Goal: Task Accomplishment & Management: Manage account settings

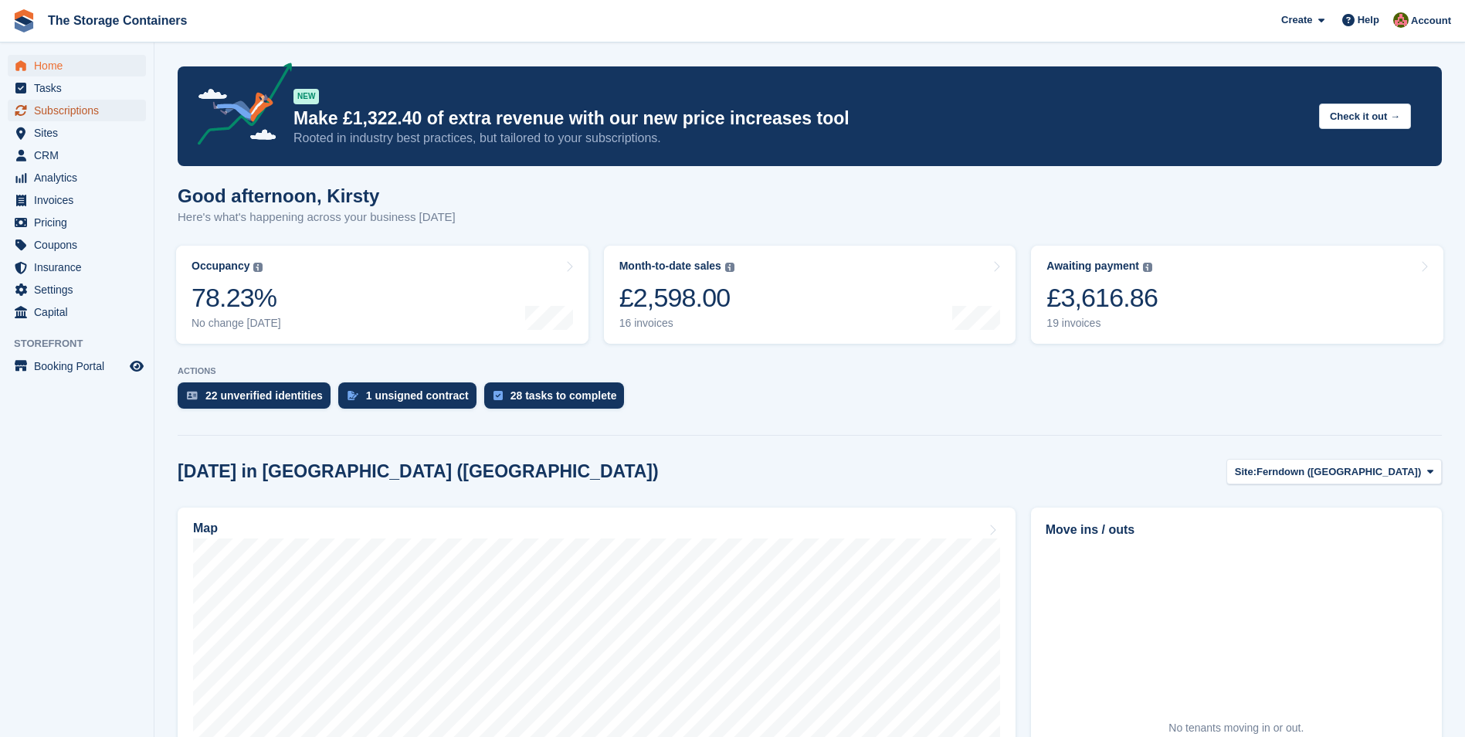
click at [56, 110] on span "Subscriptions" at bounding box center [80, 111] width 93 height 22
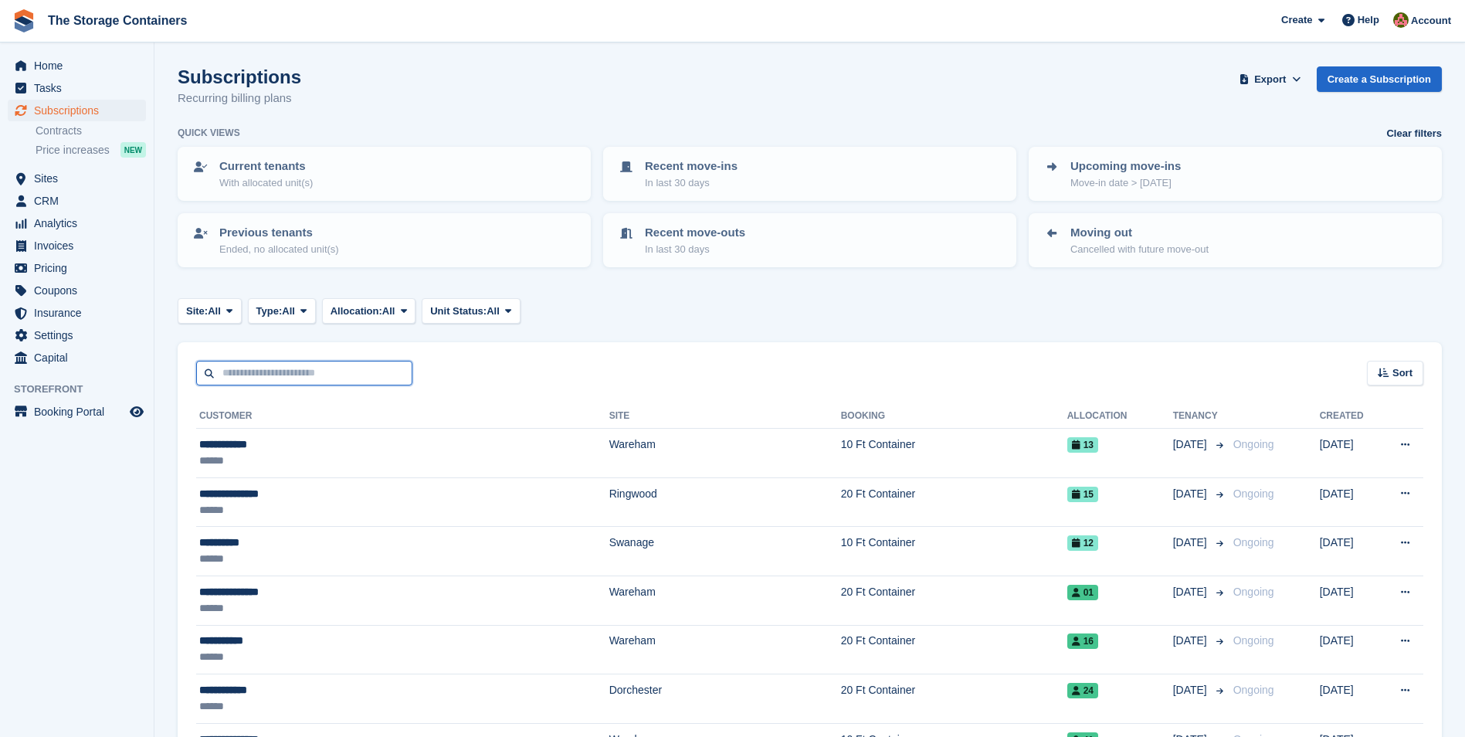
click at [291, 368] on input "text" at bounding box center [304, 373] width 216 height 25
type input "****"
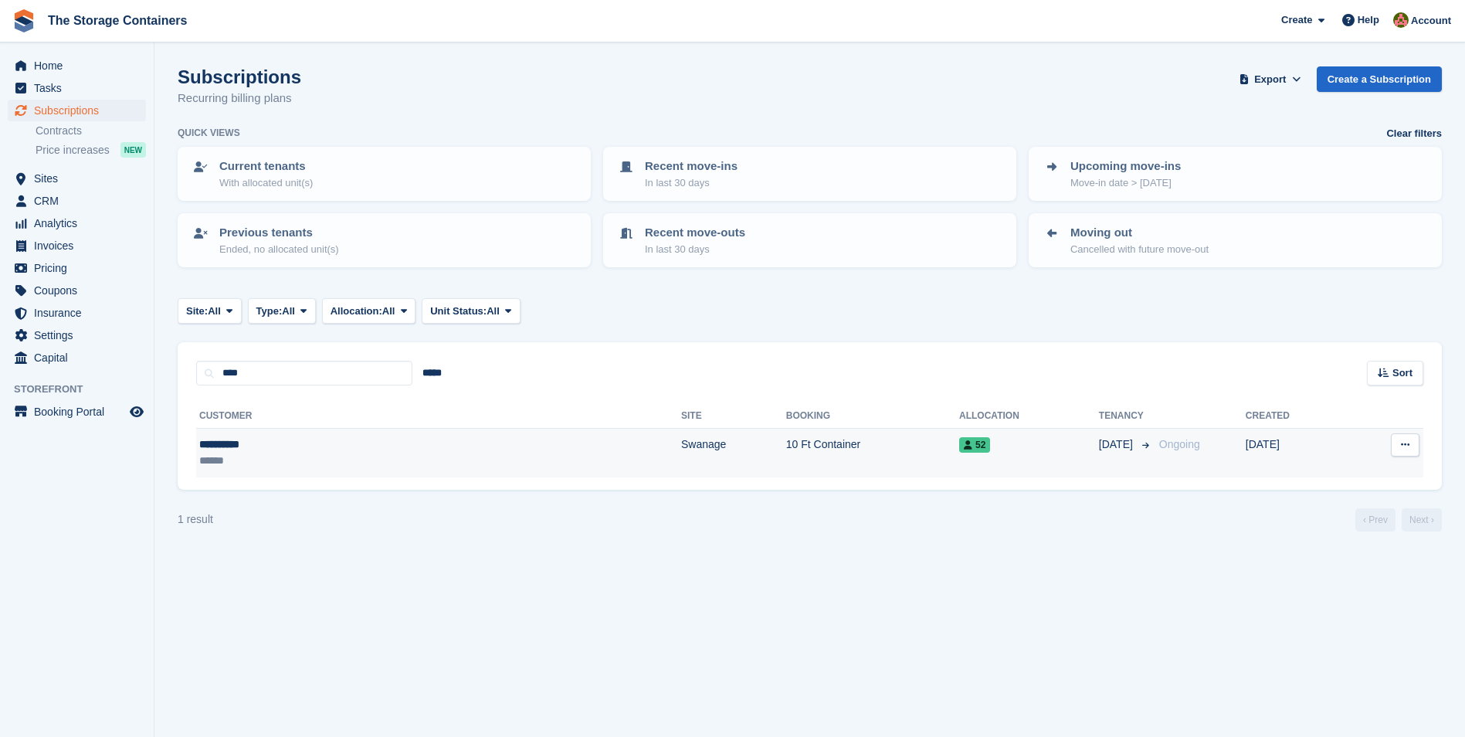
click at [324, 464] on div "******" at bounding box center [301, 460] width 205 height 16
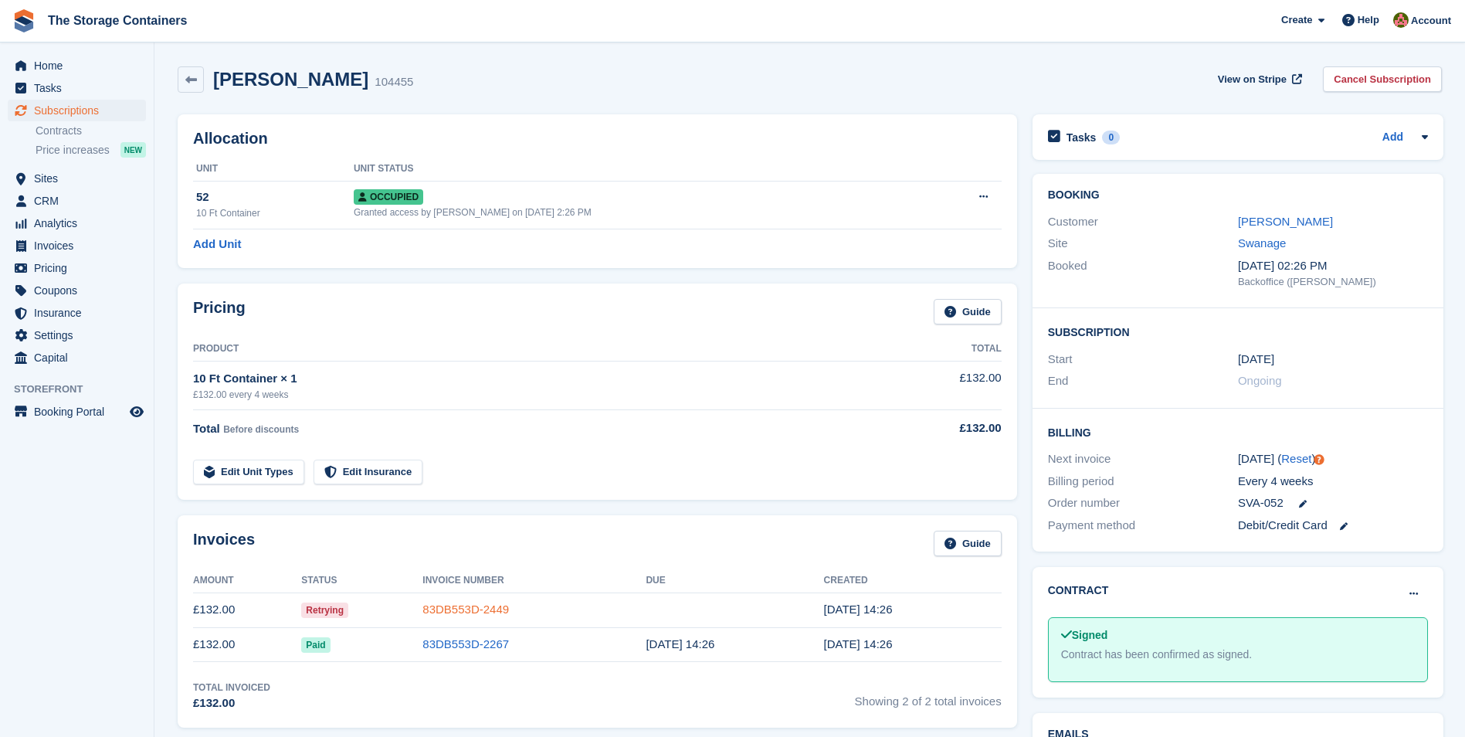
click at [452, 612] on link "83DB553D-2449" at bounding box center [465, 608] width 86 height 13
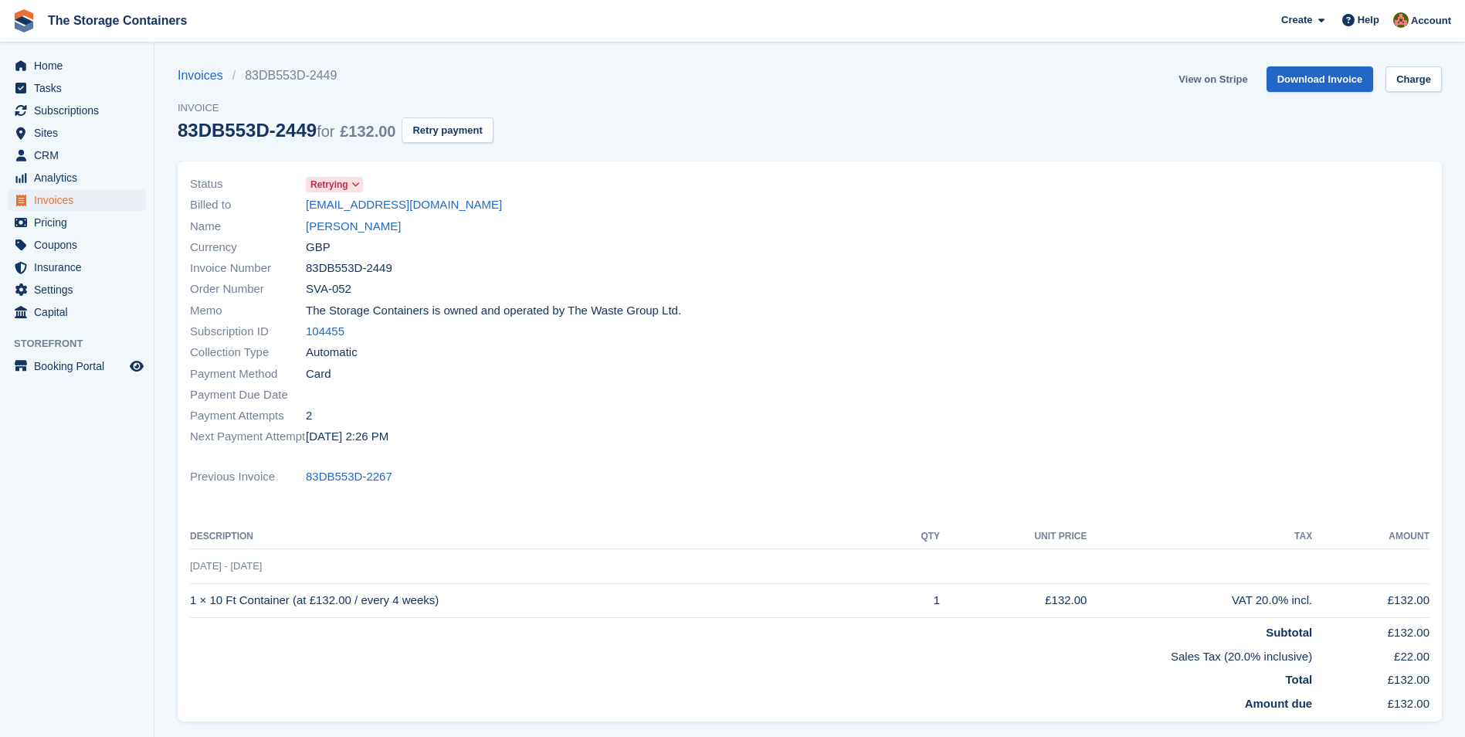
click at [1239, 78] on link "View on Stripe" at bounding box center [1212, 78] width 81 height 25
click at [1323, 79] on link "Download Invoice" at bounding box center [1319, 78] width 107 height 25
click at [932, 88] on div "Invoices 83DB553D-2449 Invoice 83DB553D-2449 for £132.00 Retry payment View on …" at bounding box center [810, 113] width 1264 height 95
click at [1232, 76] on link "View on Stripe" at bounding box center [1212, 78] width 81 height 25
click at [359, 188] on icon at bounding box center [355, 184] width 8 height 9
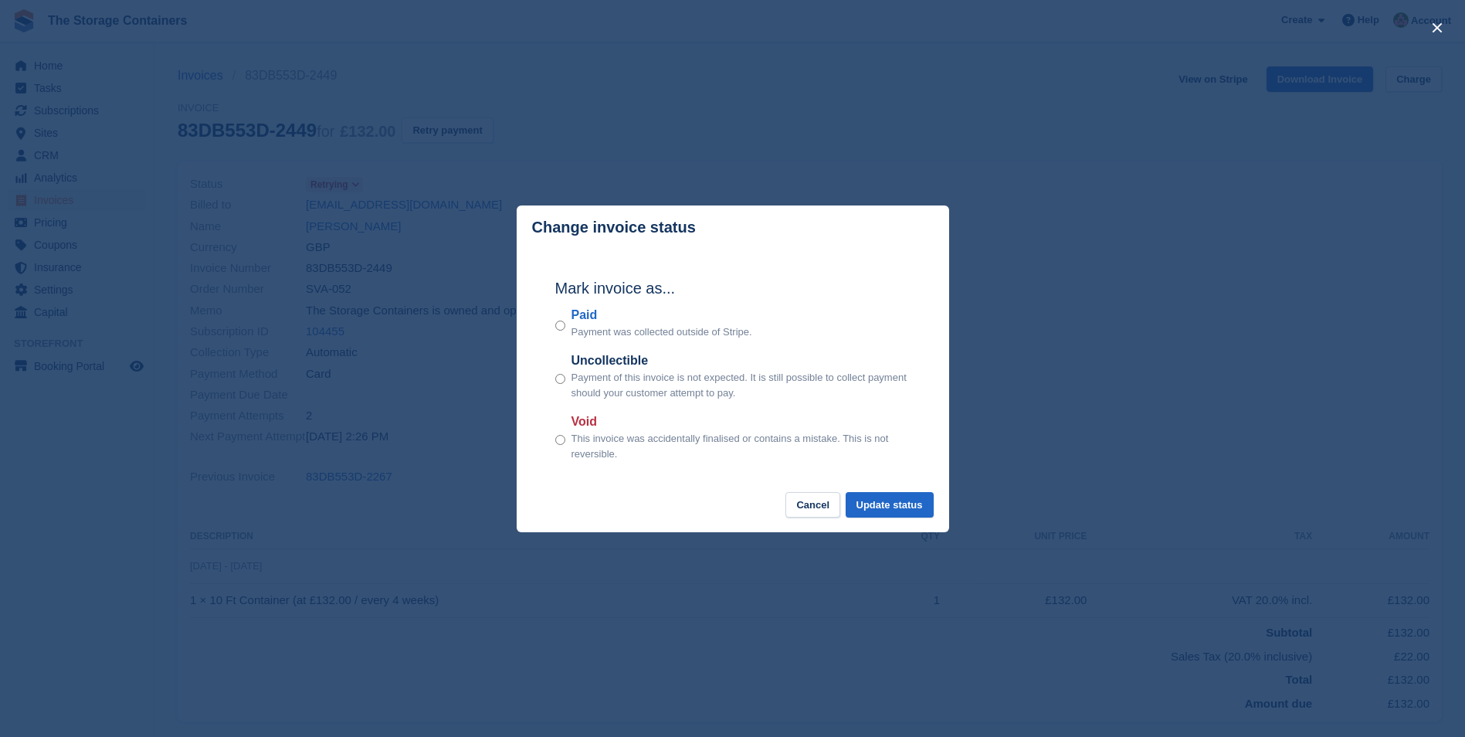
click at [676, 124] on div "close" at bounding box center [732, 368] width 1465 height 737
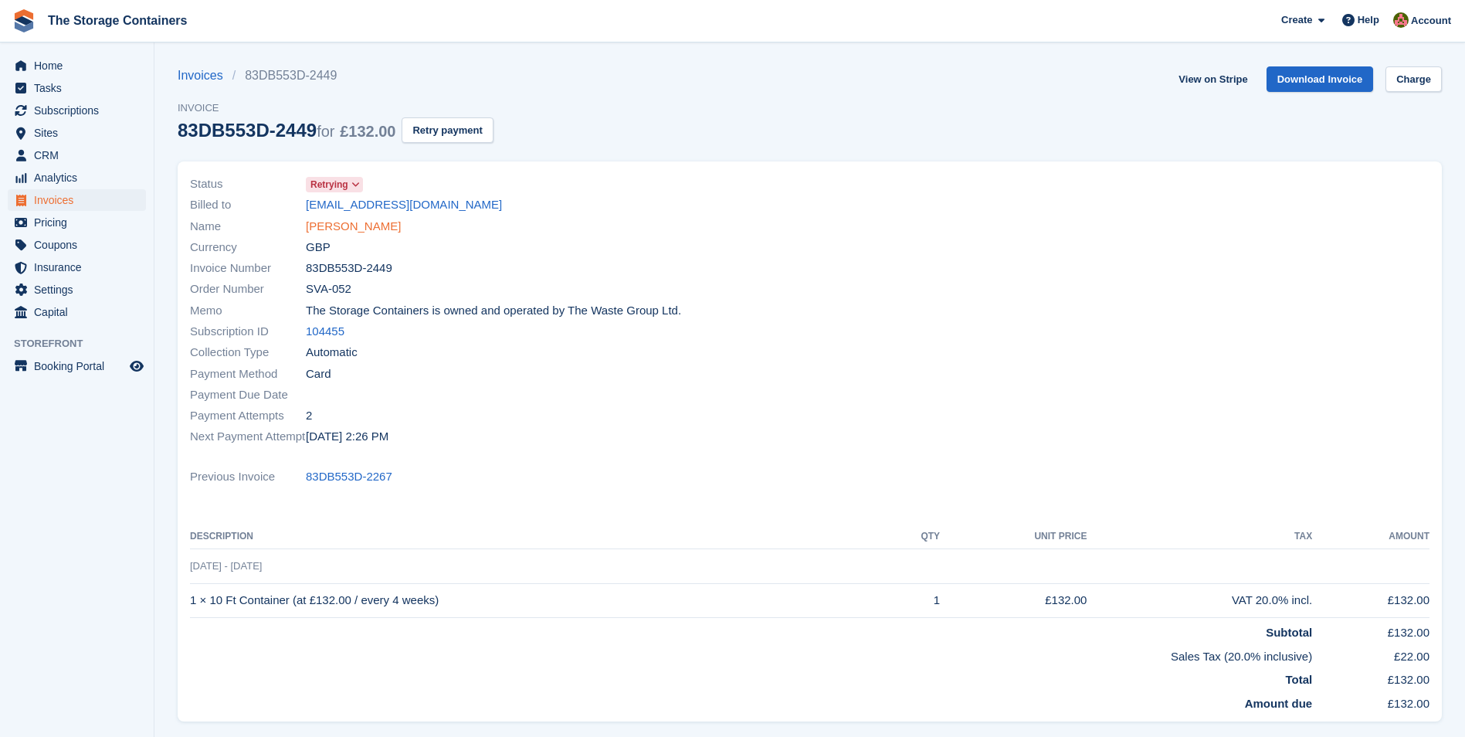
click at [322, 229] on link "Toby Smith" at bounding box center [353, 227] width 95 height 18
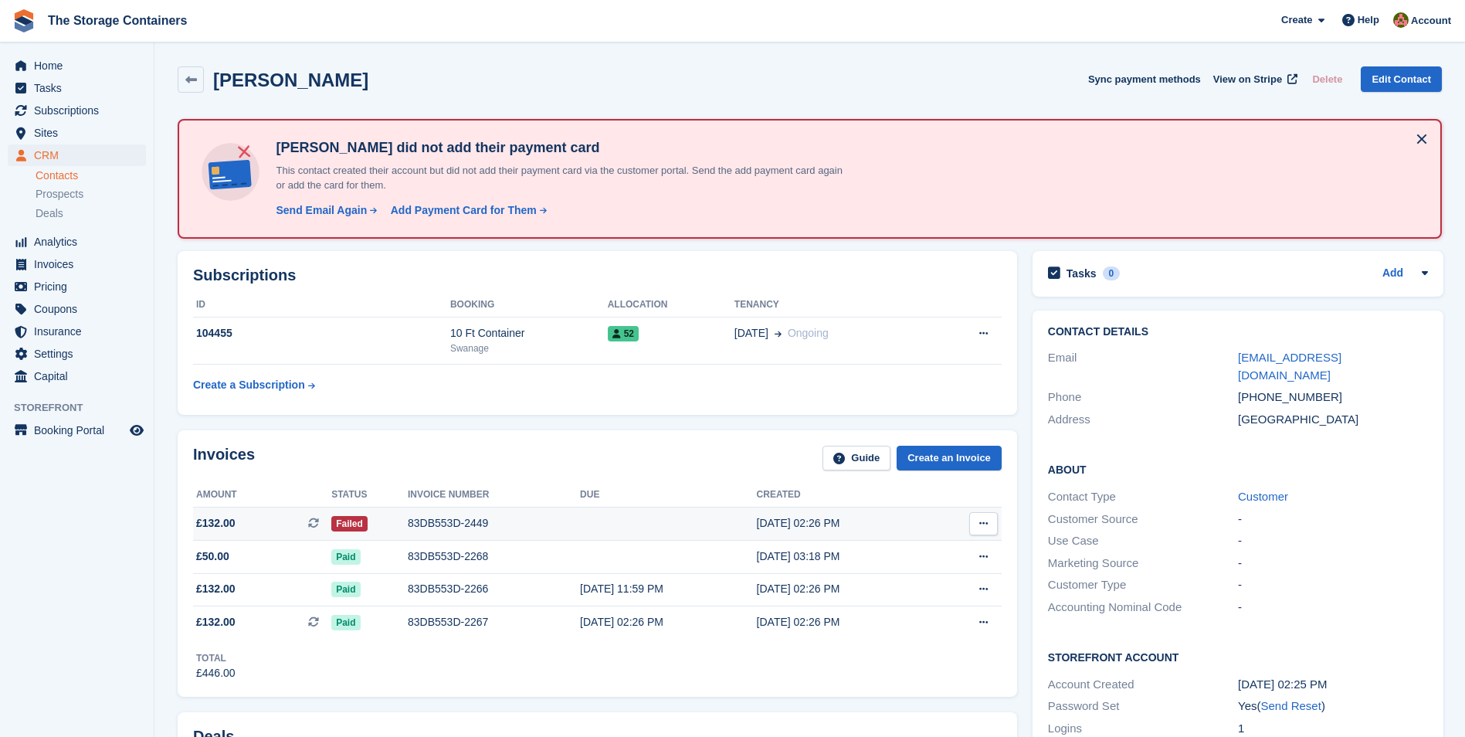
click at [983, 523] on icon at bounding box center [983, 523] width 8 height 10
click at [656, 412] on div "Subscriptions ID Booking Allocation Tenancy 104455 10 Ft Container Swanage 52 2…" at bounding box center [597, 333] width 839 height 164
click at [66, 70] on span "Home" at bounding box center [80, 66] width 93 height 22
